Goal: Navigation & Orientation: Find specific page/section

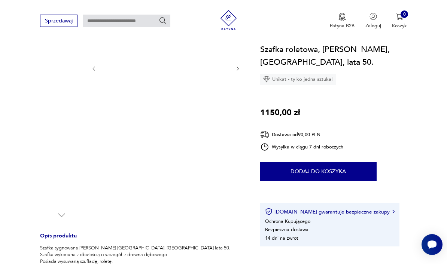
click at [54, 189] on img at bounding box center [61, 183] width 43 height 43
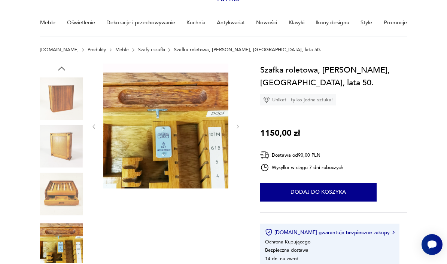
scroll to position [49, 0]
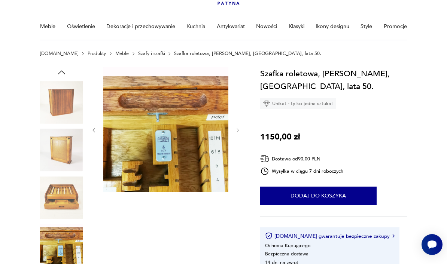
click at [61, 190] on img at bounding box center [61, 198] width 43 height 43
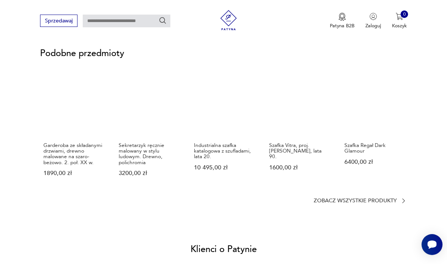
scroll to position [580, 0]
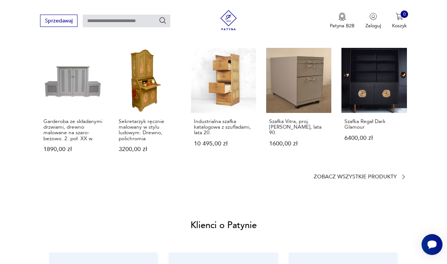
click at [323, 175] on p "Zobacz wszystkie produkty" at bounding box center [355, 177] width 83 height 4
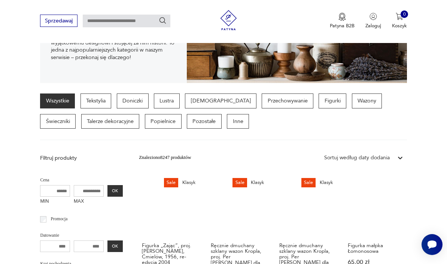
scroll to position [134, 0]
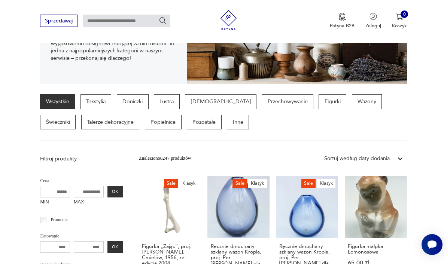
click at [262, 100] on p "Przechowywanie" at bounding box center [288, 101] width 52 height 15
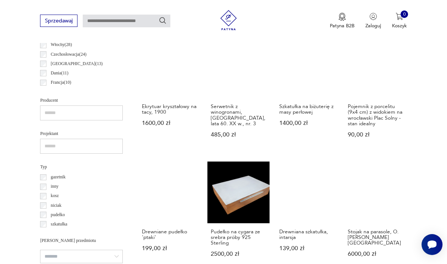
scroll to position [408, 0]
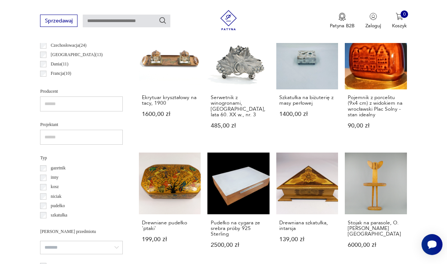
click at [218, 237] on h3 "Pudełko na cygara ze srebra próby 925 Sterling" at bounding box center [239, 228] width 56 height 17
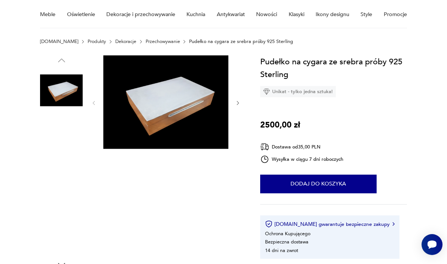
click at [67, 138] on img at bounding box center [61, 138] width 43 height 43
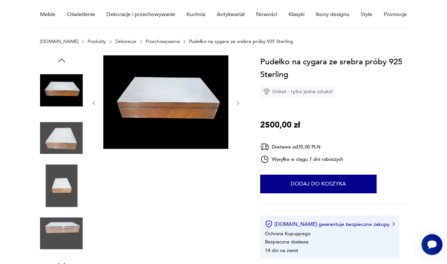
click at [75, 141] on img at bounding box center [61, 138] width 43 height 43
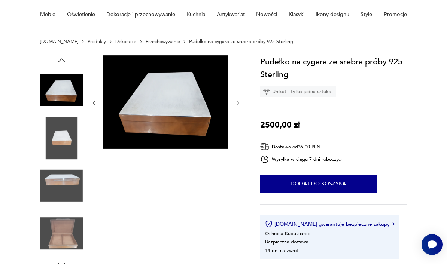
click at [146, 106] on img at bounding box center [165, 102] width 125 height 94
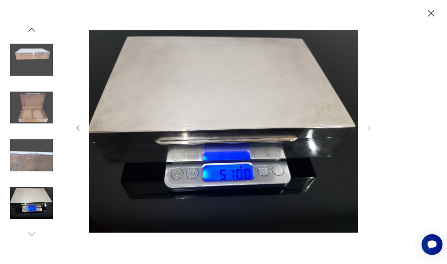
click at [426, 16] on icon "button" at bounding box center [431, 13] width 12 height 12
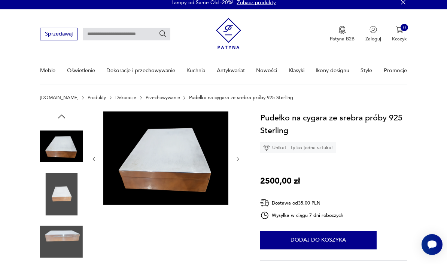
scroll to position [0, 0]
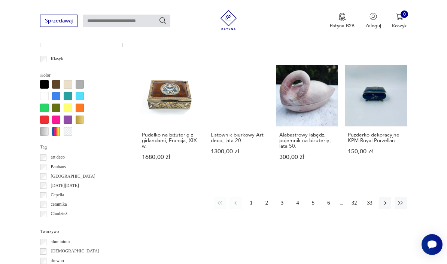
scroll to position [617, 0]
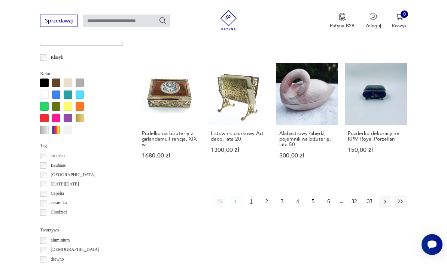
click at [266, 208] on button "2" at bounding box center [266, 202] width 12 height 12
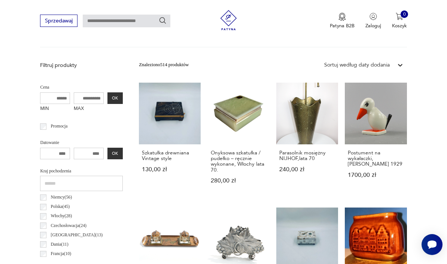
scroll to position [173, 0]
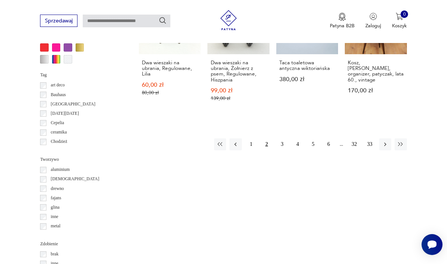
click at [279, 145] on button "3" at bounding box center [282, 144] width 12 height 12
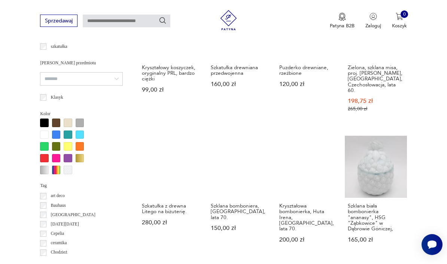
scroll to position [687, 0]
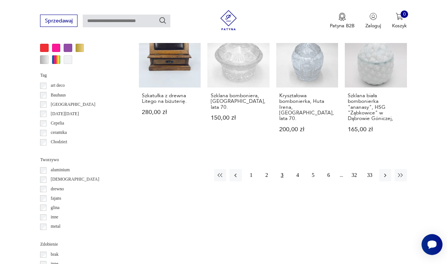
click at [298, 169] on button "4" at bounding box center [298, 175] width 12 height 12
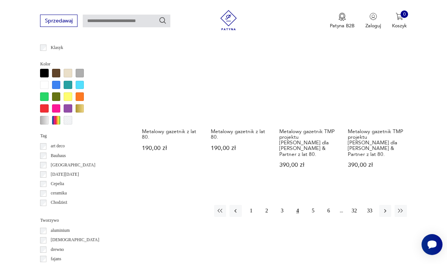
scroll to position [720, 0]
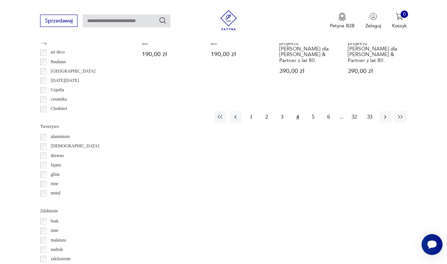
click at [314, 123] on button "5" at bounding box center [313, 117] width 12 height 12
click at [315, 122] on button "5" at bounding box center [313, 117] width 12 height 12
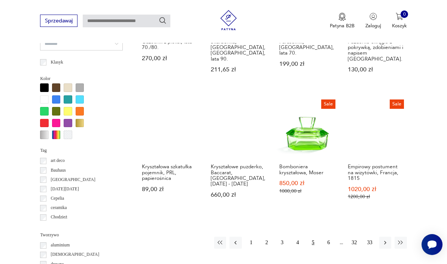
scroll to position [736, 0]
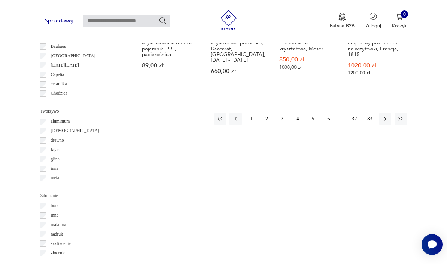
click at [331, 113] on button "6" at bounding box center [329, 119] width 12 height 12
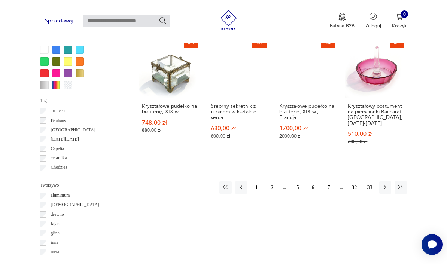
scroll to position [662, 0]
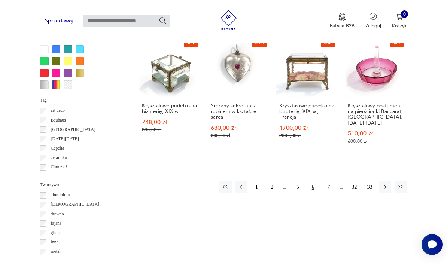
click at [327, 184] on button "7" at bounding box center [329, 187] width 12 height 12
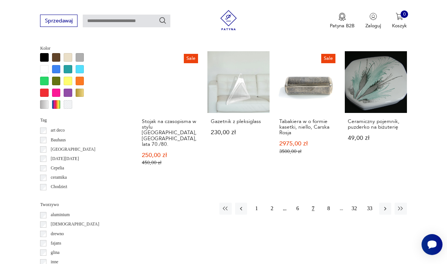
scroll to position [643, 0]
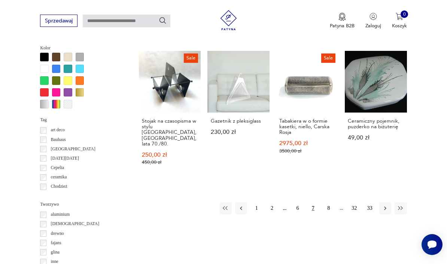
click at [329, 202] on button "8" at bounding box center [329, 208] width 12 height 12
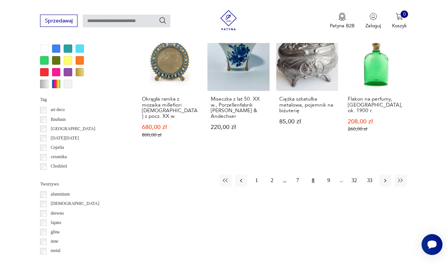
scroll to position [740, 0]
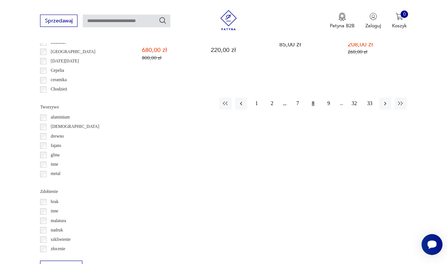
click at [328, 110] on button "9" at bounding box center [329, 104] width 12 height 12
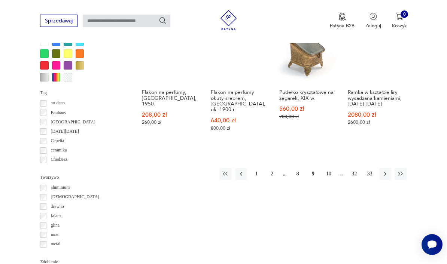
scroll to position [682, 0]
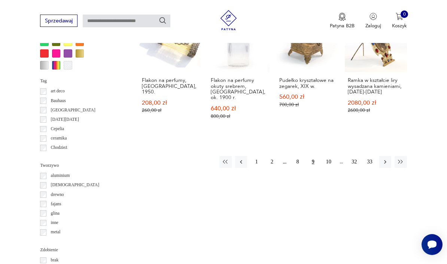
click at [333, 157] on button "10" at bounding box center [329, 162] width 12 height 12
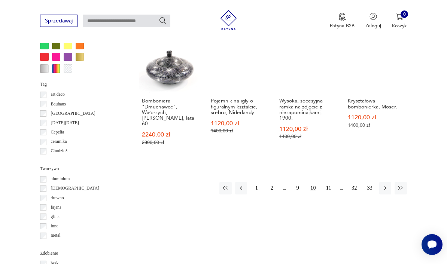
scroll to position [731, 0]
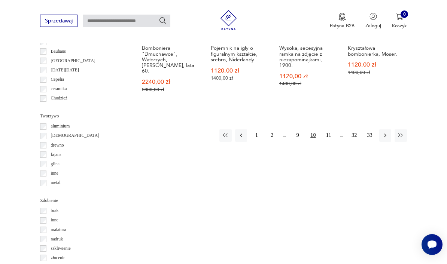
click at [329, 129] on button "11" at bounding box center [329, 135] width 12 height 12
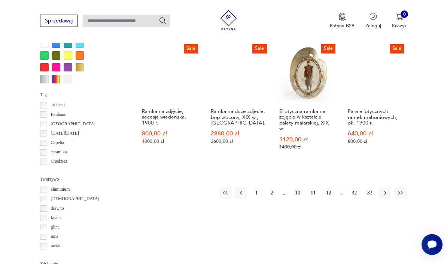
scroll to position [677, 0]
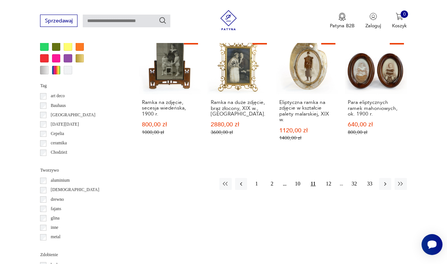
click at [326, 178] on button "12" at bounding box center [329, 184] width 12 height 12
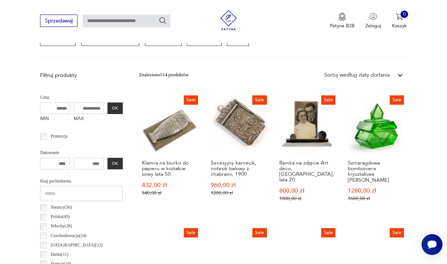
scroll to position [173, 0]
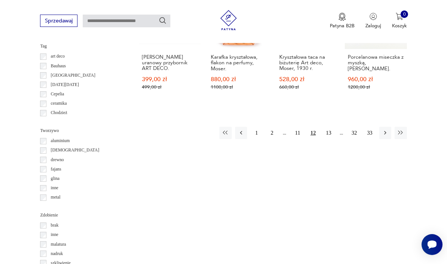
click at [333, 139] on button "13" at bounding box center [329, 133] width 12 height 12
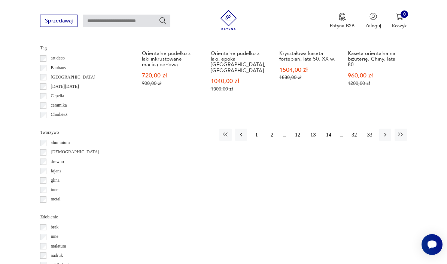
scroll to position [715, 0]
click at [328, 140] on button "14" at bounding box center [329, 134] width 12 height 12
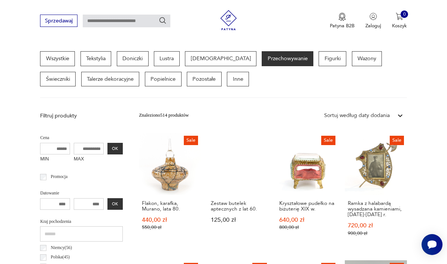
scroll to position [173, 0]
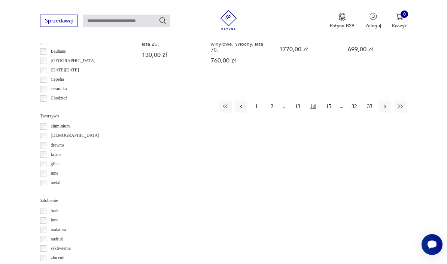
click at [329, 101] on button "15" at bounding box center [329, 107] width 12 height 12
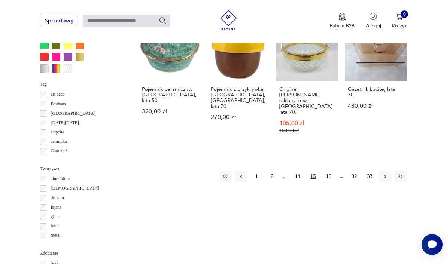
click at [329, 171] on button "16" at bounding box center [329, 177] width 12 height 12
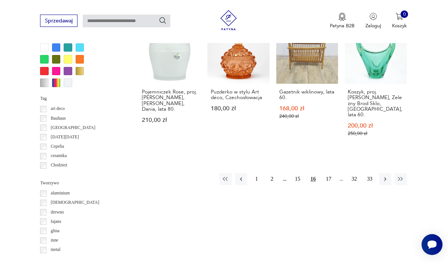
click at [327, 173] on button "17" at bounding box center [329, 179] width 12 height 12
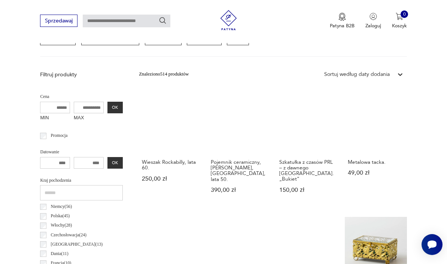
scroll to position [173, 0]
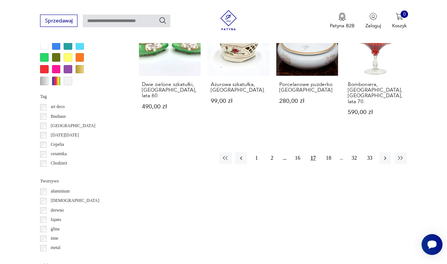
click at [328, 152] on button "18" at bounding box center [329, 158] width 12 height 12
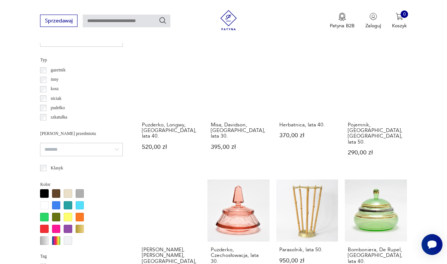
scroll to position [673, 0]
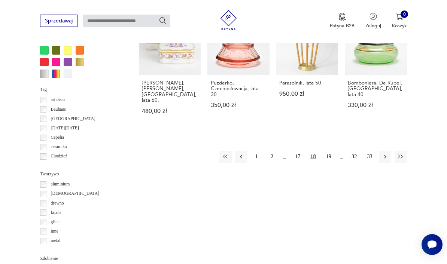
click at [330, 151] on button "19" at bounding box center [329, 157] width 12 height 12
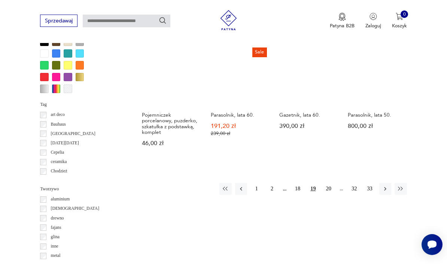
scroll to position [688, 0]
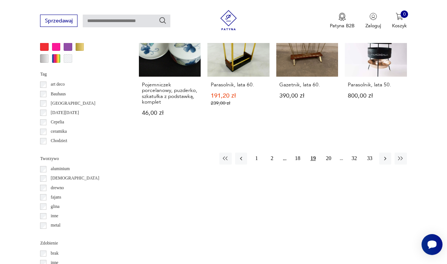
click at [334, 153] on button "20" at bounding box center [329, 159] width 12 height 12
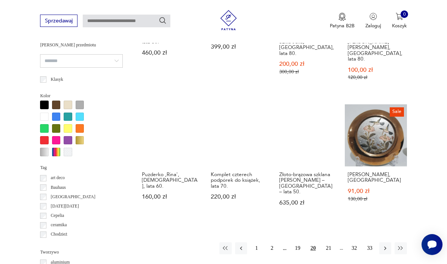
scroll to position [671, 0]
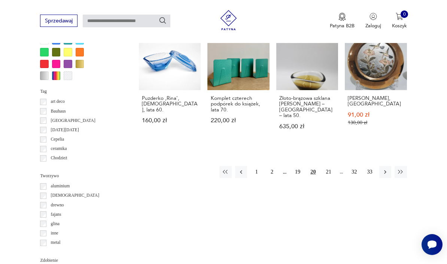
click at [329, 166] on button "21" at bounding box center [329, 172] width 12 height 12
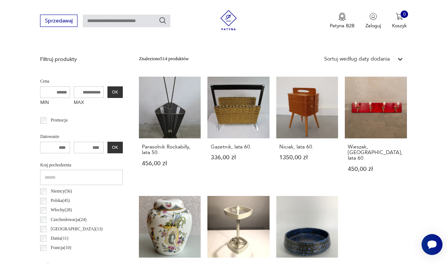
scroll to position [173, 0]
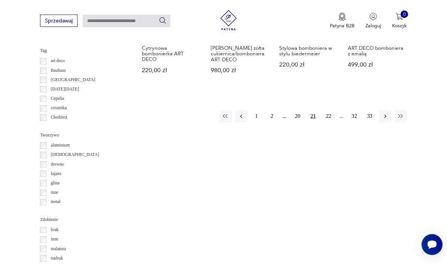
click at [325, 116] on button "22" at bounding box center [329, 116] width 12 height 12
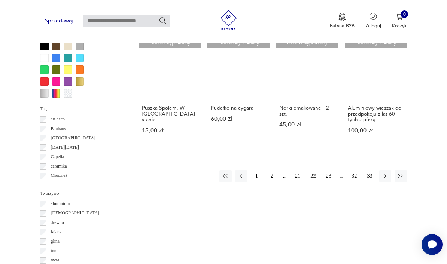
scroll to position [661, 0]
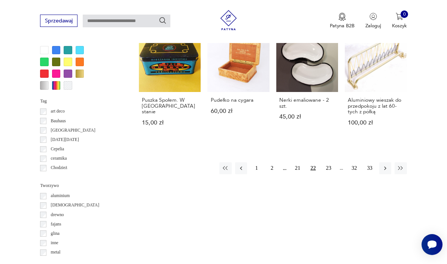
click at [328, 174] on button "23" at bounding box center [329, 168] width 12 height 12
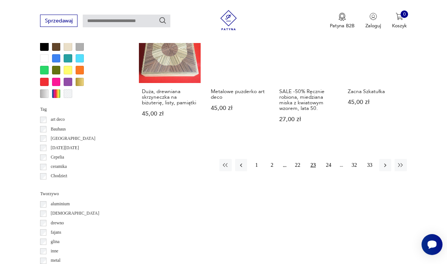
scroll to position [664, 0]
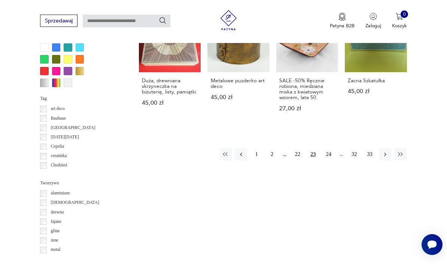
click at [327, 160] on button "24" at bounding box center [329, 154] width 12 height 12
